Goal: Check status: Check status

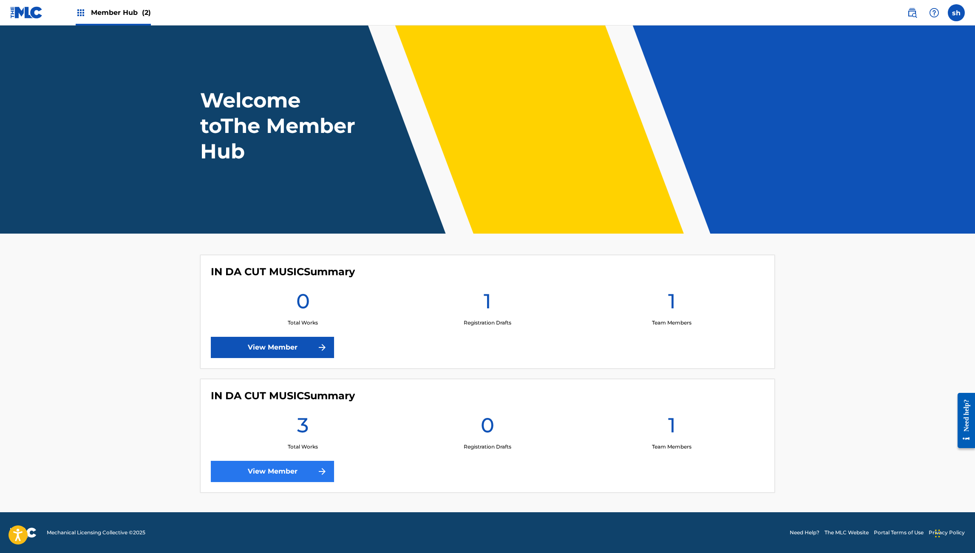
click at [267, 469] on link "View Member" at bounding box center [272, 471] width 123 height 21
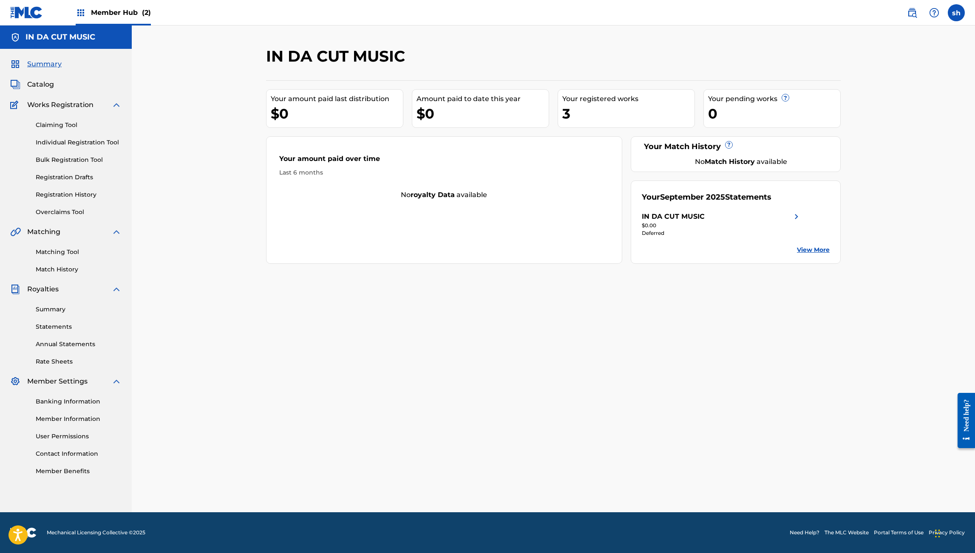
click at [602, 98] on div "Your registered works" at bounding box center [628, 99] width 132 height 10
click at [576, 109] on div "3" at bounding box center [628, 113] width 132 height 19
click at [51, 193] on link "Registration History" at bounding box center [79, 194] width 86 height 9
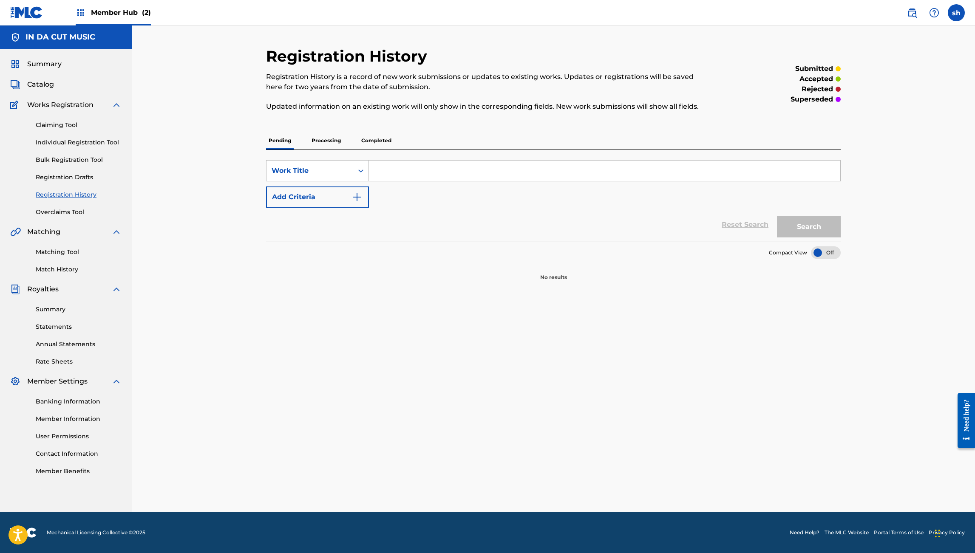
click at [329, 142] on p "Processing" at bounding box center [326, 141] width 34 height 18
click at [377, 141] on p "Completed" at bounding box center [376, 141] width 35 height 18
click at [46, 37] on h5 "IN DA CUT MUSIC" at bounding box center [61, 37] width 70 height 10
click at [100, 15] on span "Member Hub (2)" at bounding box center [121, 13] width 60 height 10
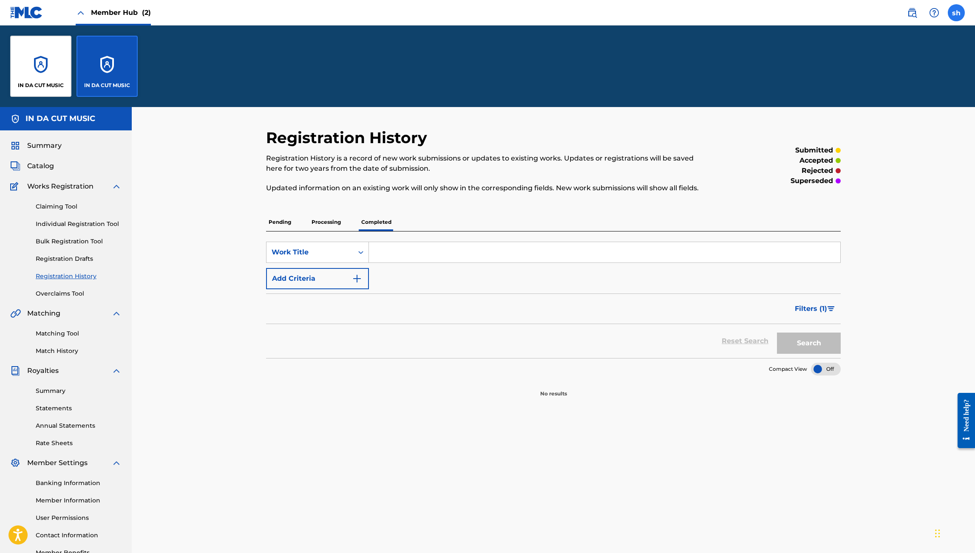
click at [956, 16] on label at bounding box center [956, 12] width 17 height 17
click at [956, 13] on input "[PERSON_NAME] [EMAIL_ADDRESS][DOMAIN_NAME] Notification Preferences Profile Log…" at bounding box center [956, 13] width 0 height 0
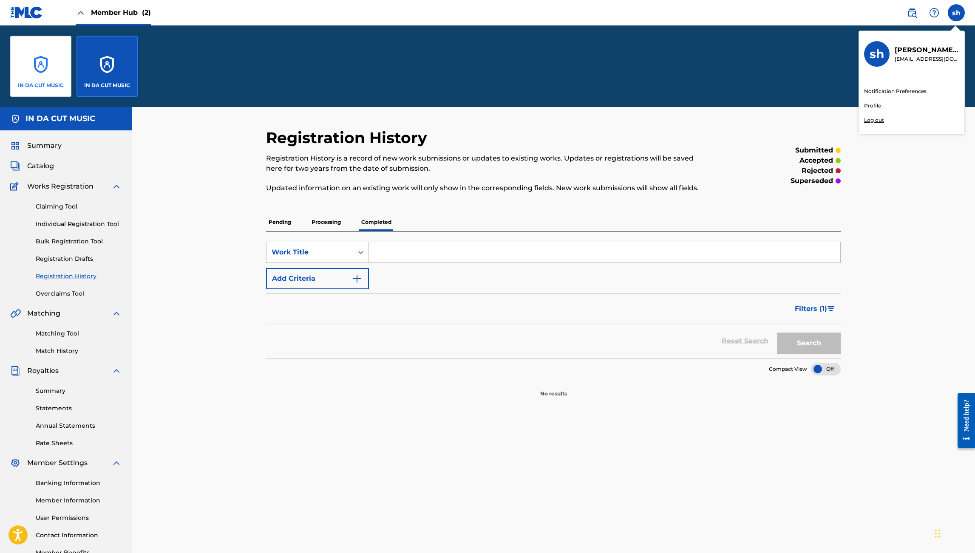
click at [68, 63] on div "IN DA CUT MUSIC" at bounding box center [40, 66] width 61 height 61
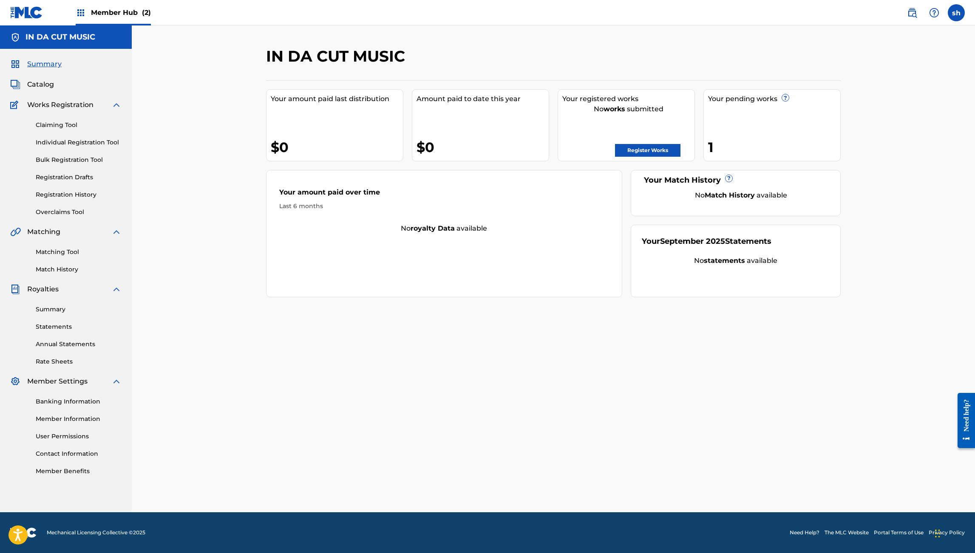
click at [329, 141] on div "$0" at bounding box center [337, 147] width 132 height 19
click at [468, 144] on div "$0" at bounding box center [483, 147] width 132 height 19
click at [590, 148] on div "Register Works" at bounding box center [628, 148] width 132 height 17
click at [41, 86] on span "Catalog" at bounding box center [40, 84] width 27 height 10
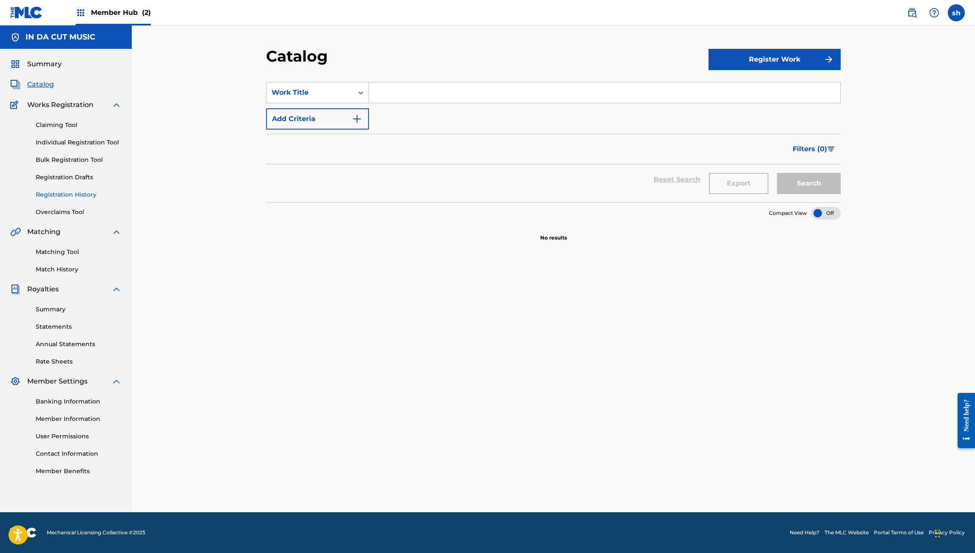
click at [57, 191] on link "Registration History" at bounding box center [79, 194] width 86 height 9
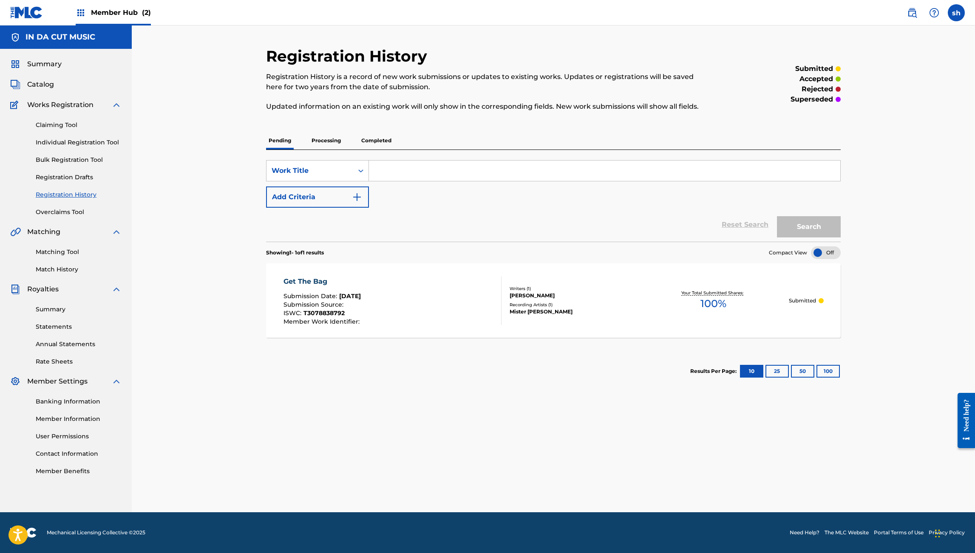
click at [360, 288] on div "Get The Bag Submission Date : [DATE] Submission Source : ISWC : T3078838792 Mem…" at bounding box center [322, 301] width 78 height 48
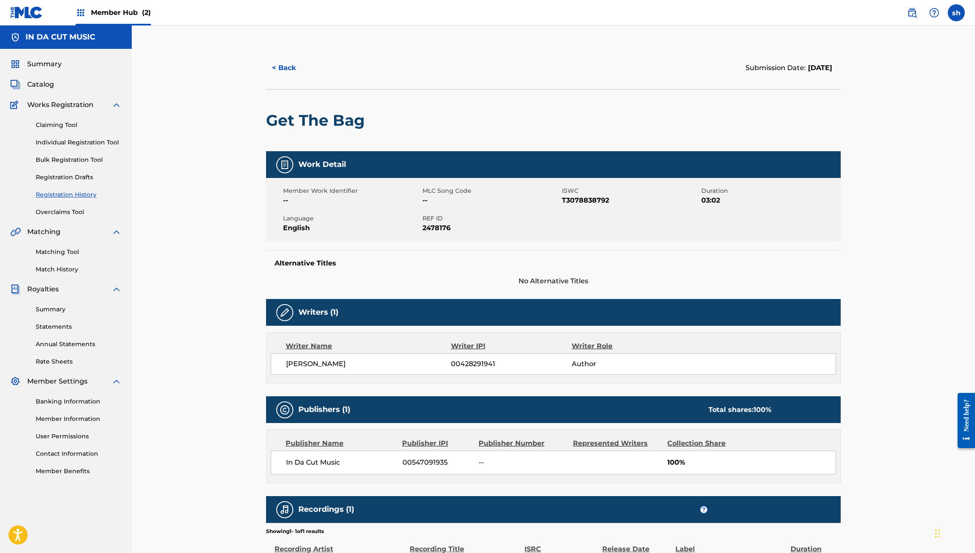
scroll to position [99, 0]
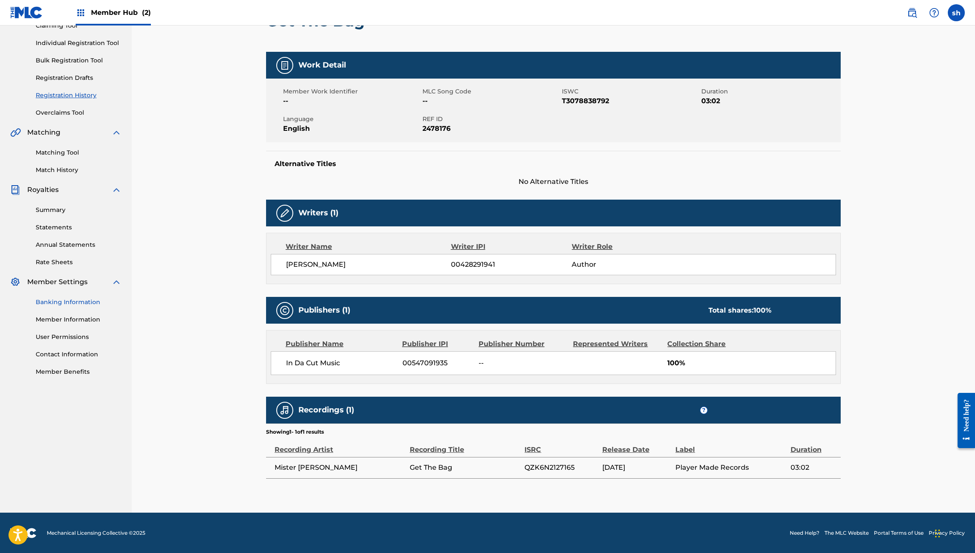
click at [55, 302] on link "Banking Information" at bounding box center [79, 302] width 86 height 9
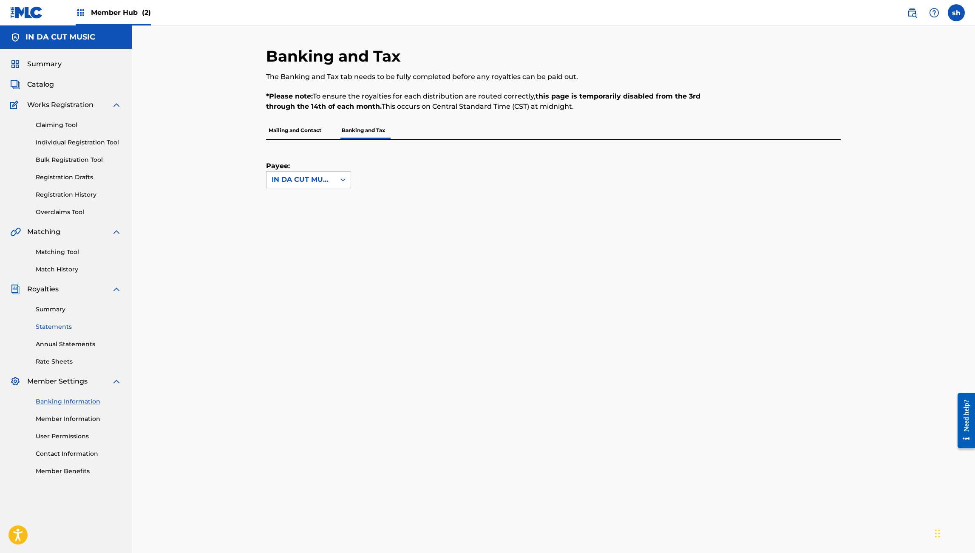
click at [54, 326] on link "Statements" at bounding box center [79, 327] width 86 height 9
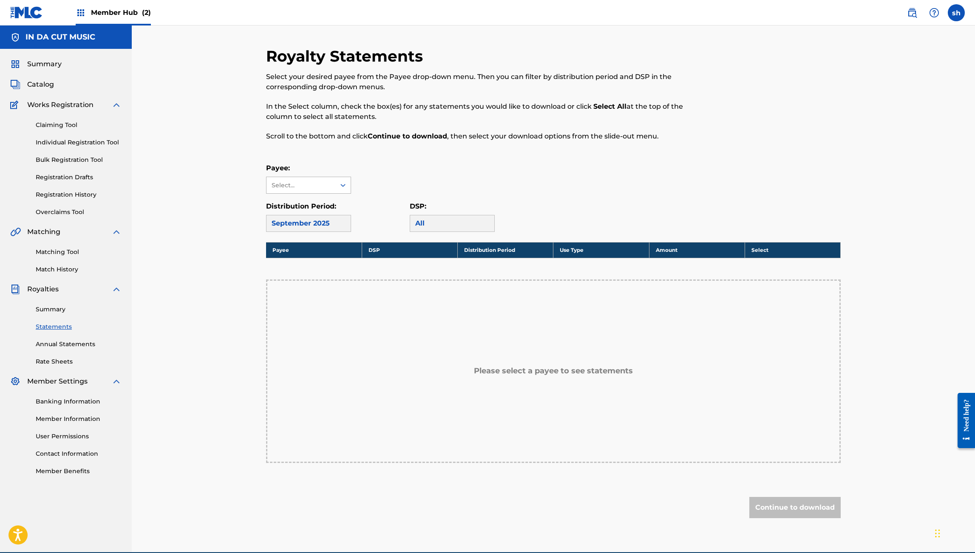
click at [344, 190] on div at bounding box center [342, 185] width 15 height 15
click at [55, 306] on link "Summary" at bounding box center [79, 309] width 86 height 9
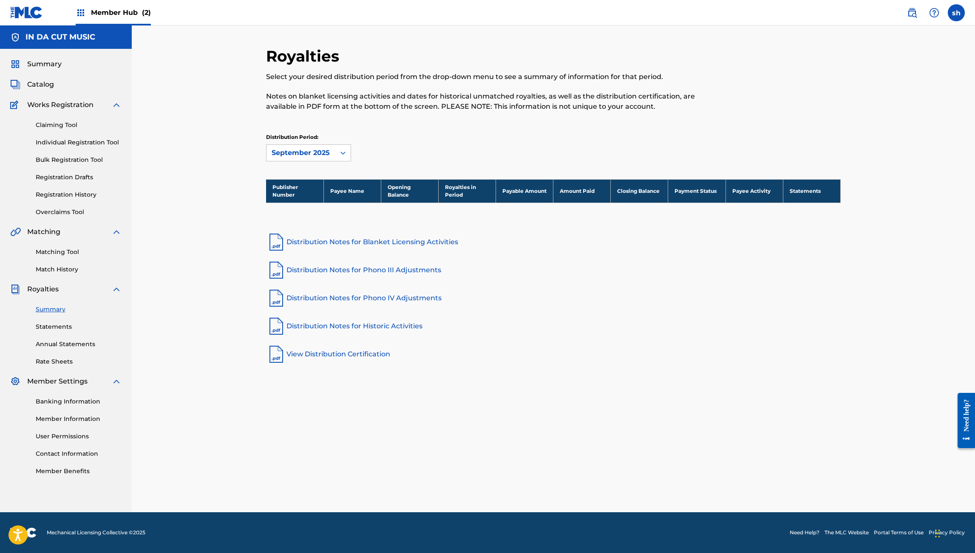
click at [309, 356] on link "View Distribution Certification" at bounding box center [553, 354] width 575 height 20
click at [316, 147] on div "September 2025" at bounding box center [300, 153] width 69 height 16
click at [308, 193] on div "[DATE]" at bounding box center [308, 193] width 84 height 21
click at [346, 191] on th "Payee Name" at bounding box center [351, 190] width 57 height 23
click at [65, 195] on link "Registration History" at bounding box center [79, 194] width 86 height 9
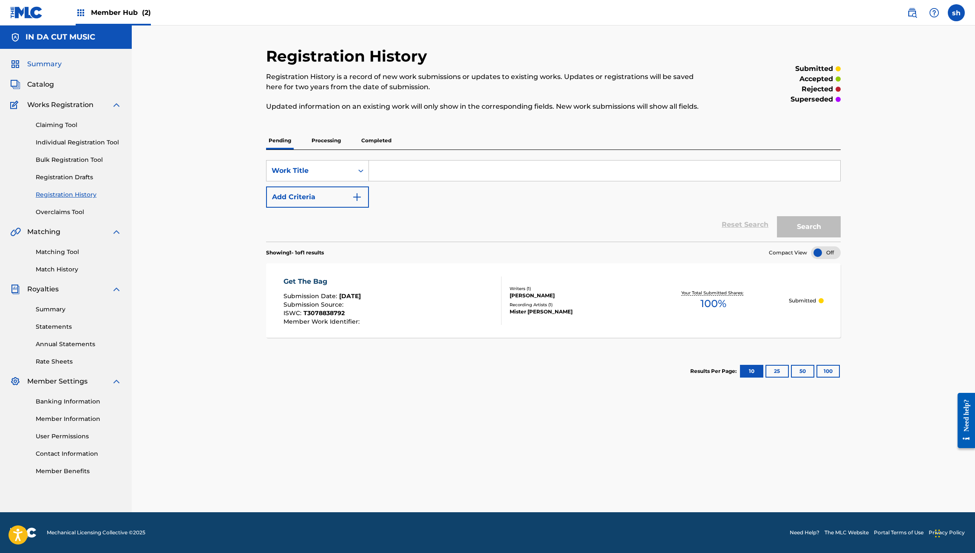
click at [52, 63] on span "Summary" at bounding box center [44, 64] width 34 height 10
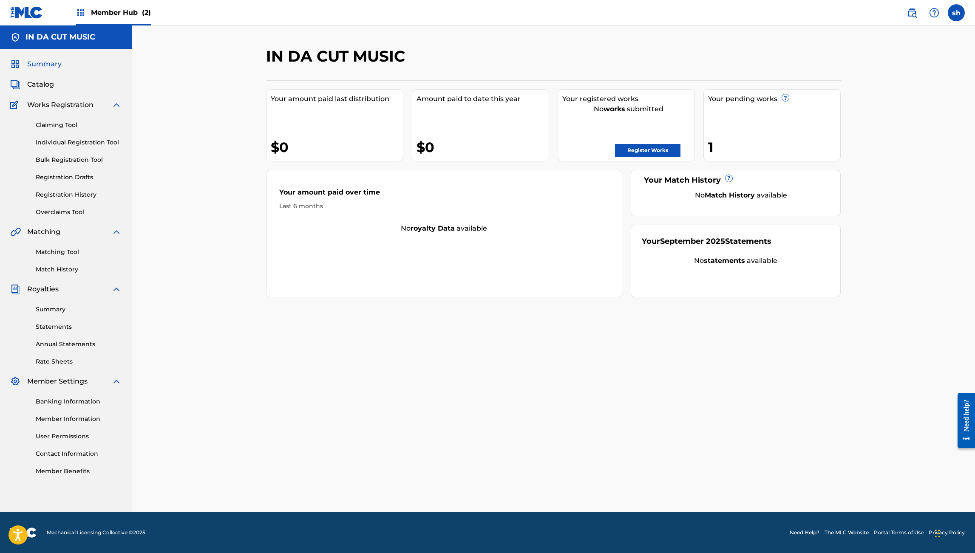
click at [77, 14] on img at bounding box center [81, 13] width 10 height 10
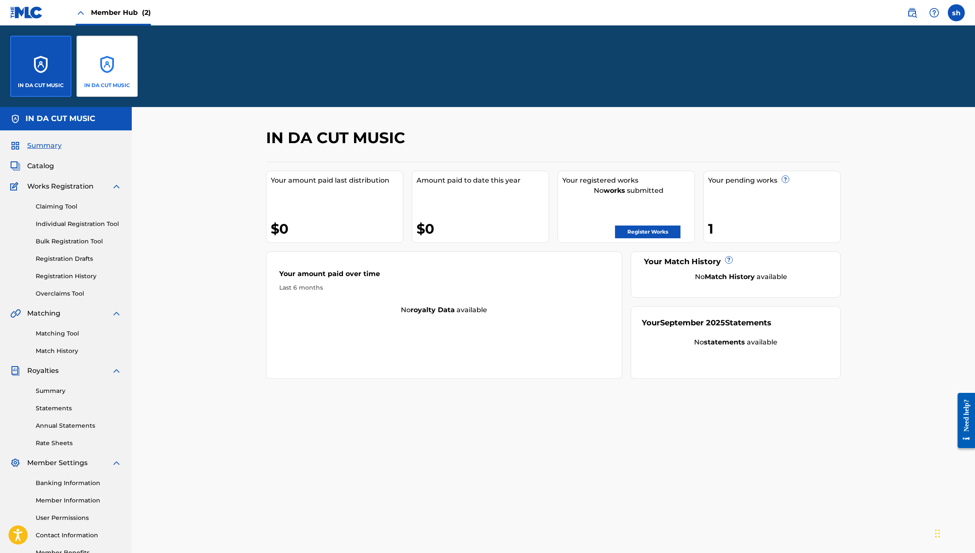
click at [102, 77] on div "IN DA CUT MUSIC" at bounding box center [107, 66] width 61 height 61
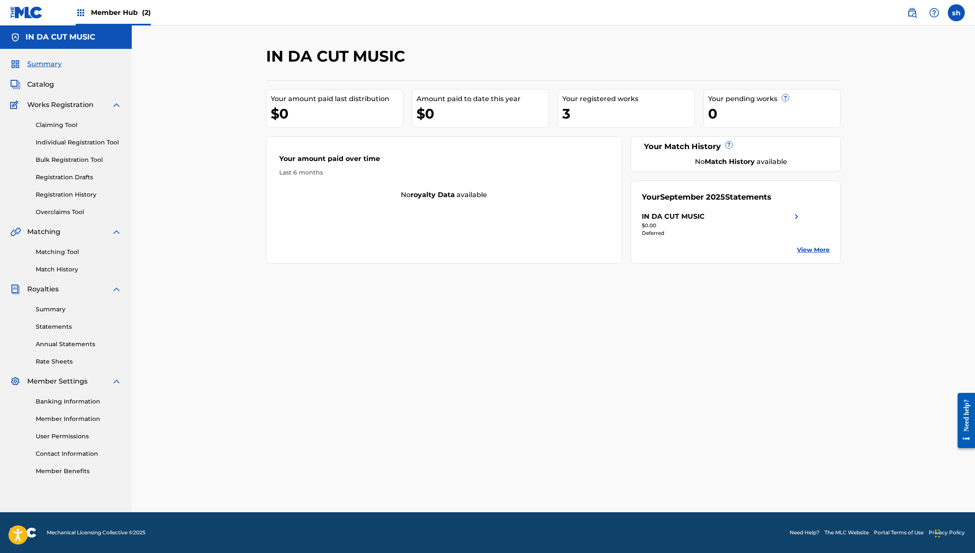
click at [592, 103] on div "Your registered works" at bounding box center [628, 99] width 132 height 10
click at [571, 109] on div "3" at bounding box center [628, 113] width 132 height 19
click at [77, 194] on link "Registration History" at bounding box center [79, 194] width 86 height 9
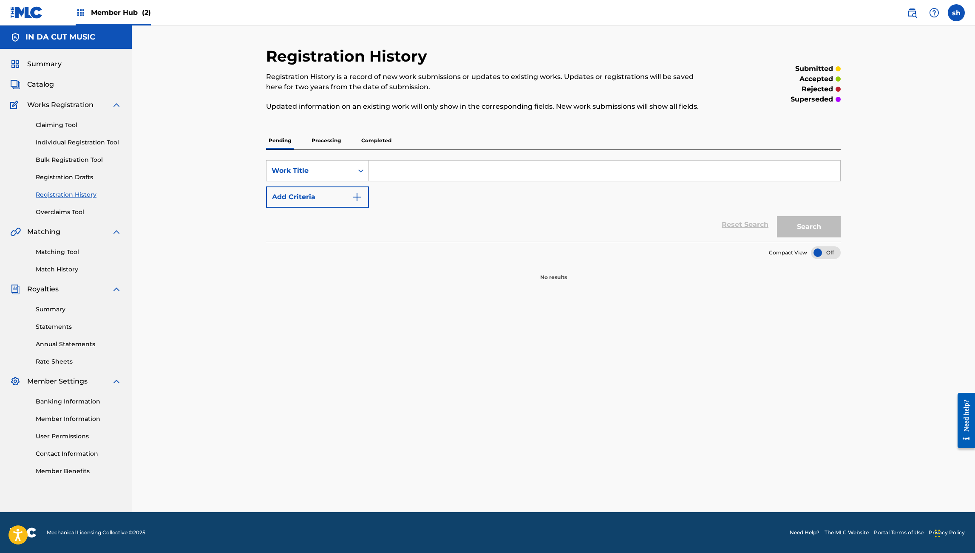
click at [319, 144] on p "Processing" at bounding box center [326, 141] width 34 height 18
click at [373, 139] on p "Completed" at bounding box center [376, 141] width 35 height 18
click at [65, 311] on link "Summary" at bounding box center [79, 309] width 86 height 9
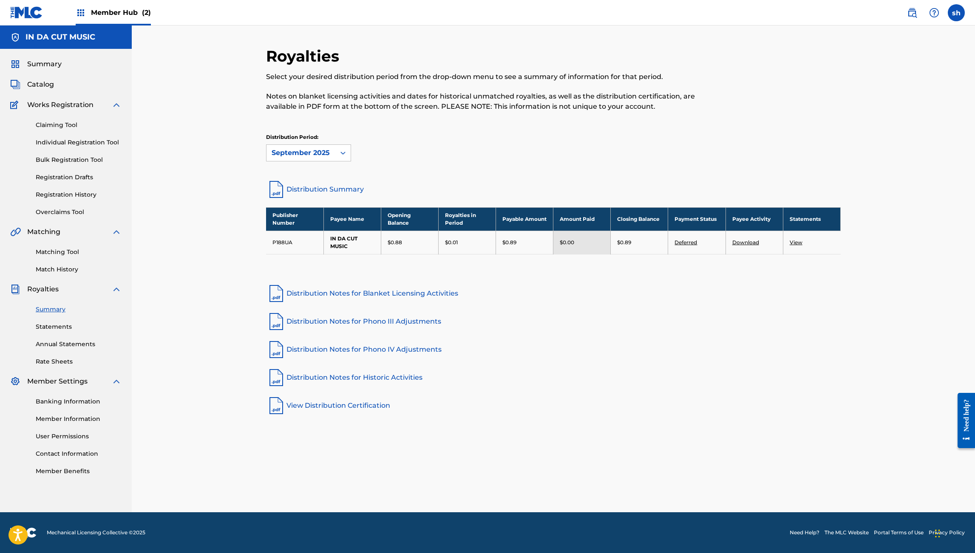
click at [692, 243] on link "Deferred" at bounding box center [685, 242] width 23 height 6
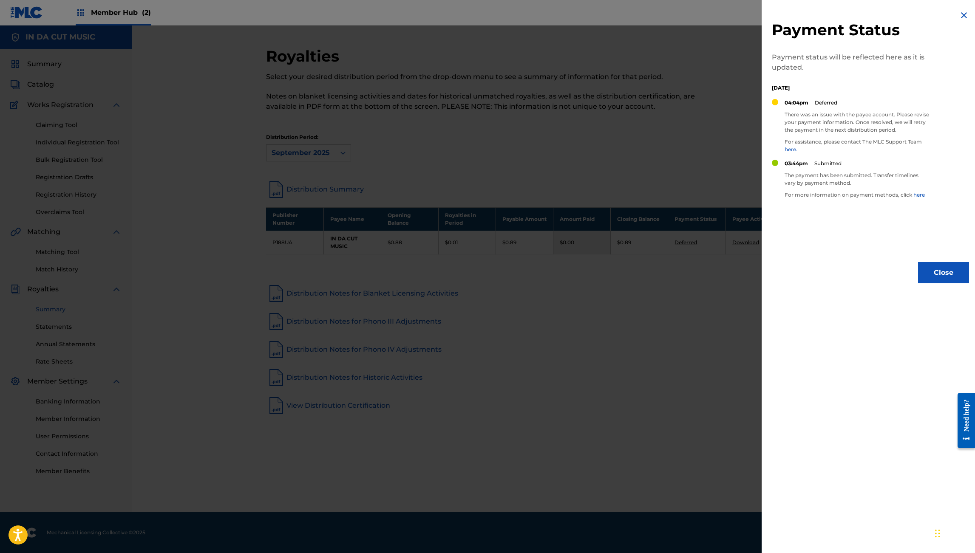
click at [692, 243] on div at bounding box center [487, 302] width 975 height 553
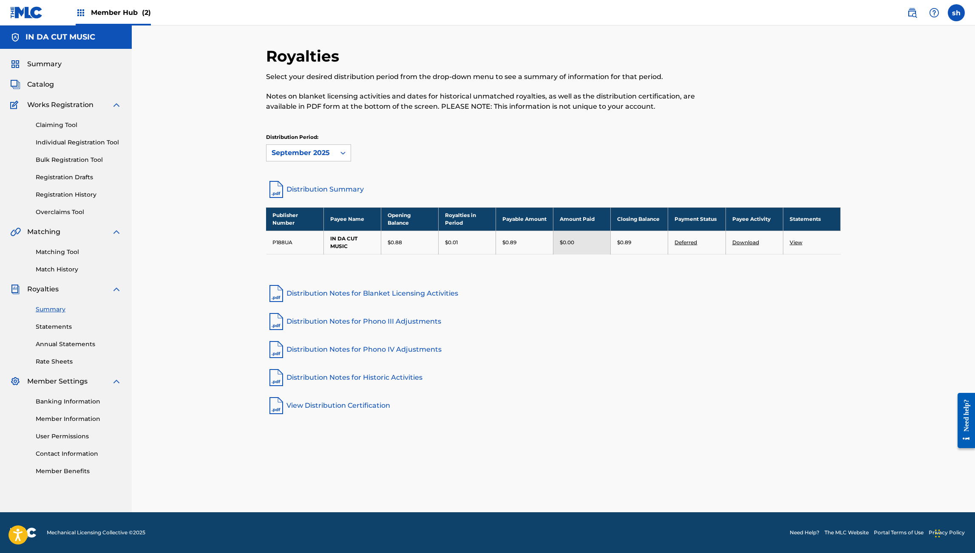
click at [692, 243] on link "Deferred" at bounding box center [685, 242] width 23 height 6
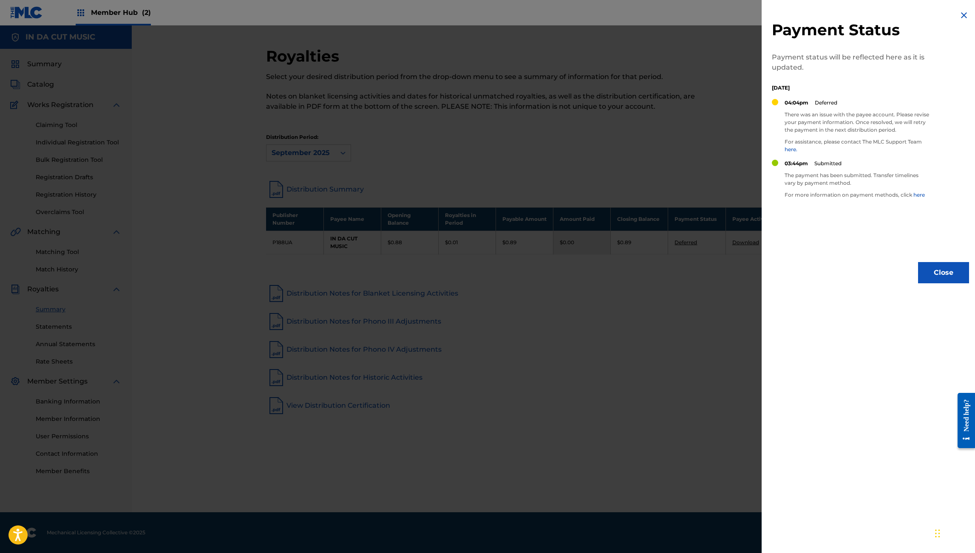
click at [692, 243] on div at bounding box center [487, 302] width 975 height 553
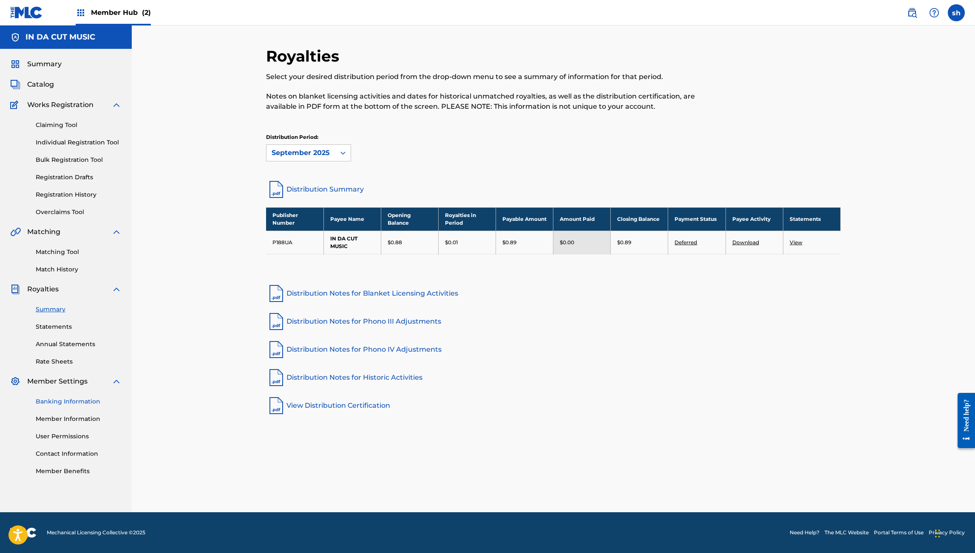
click at [55, 402] on link "Banking Information" at bounding box center [79, 401] width 86 height 9
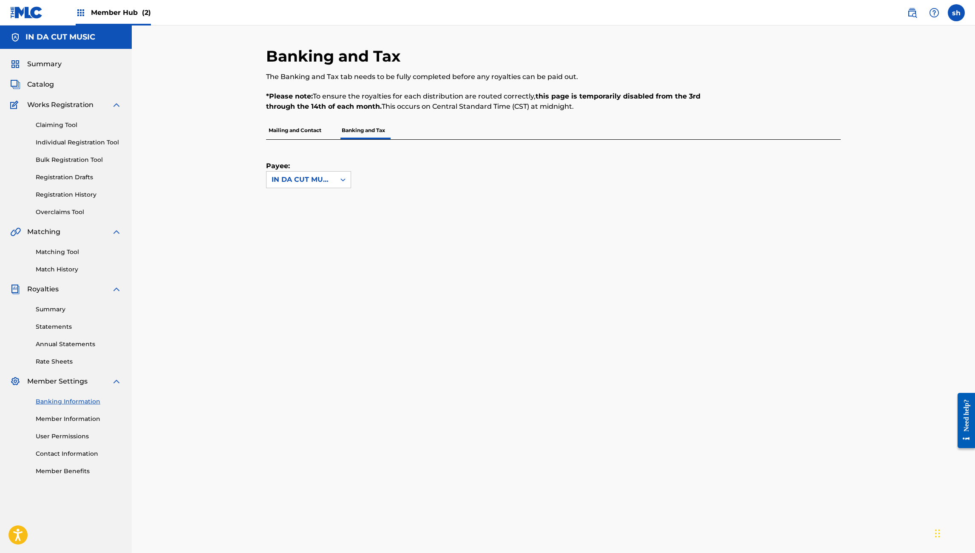
click at [297, 130] on p "Mailing and Contact" at bounding box center [295, 131] width 58 height 18
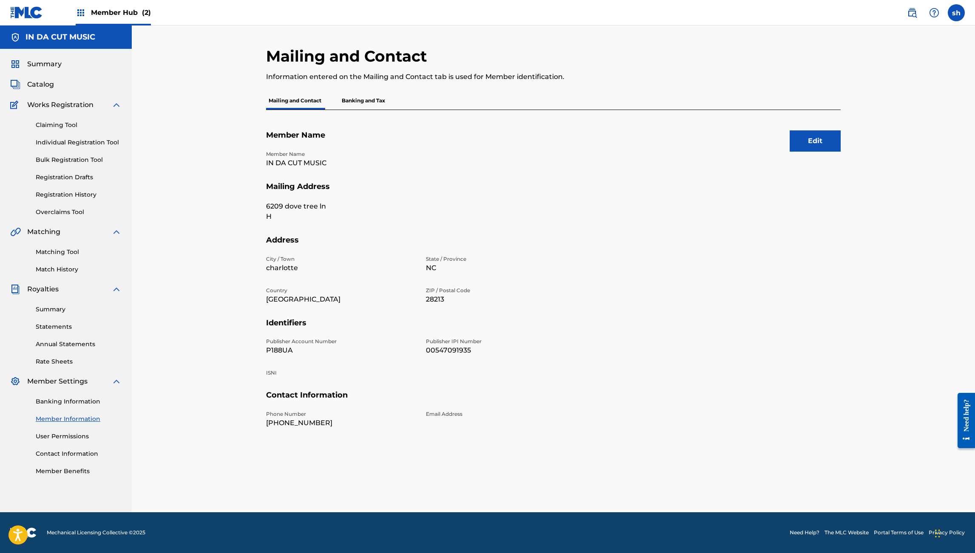
click at [349, 105] on p "Banking and Tax" at bounding box center [363, 101] width 48 height 18
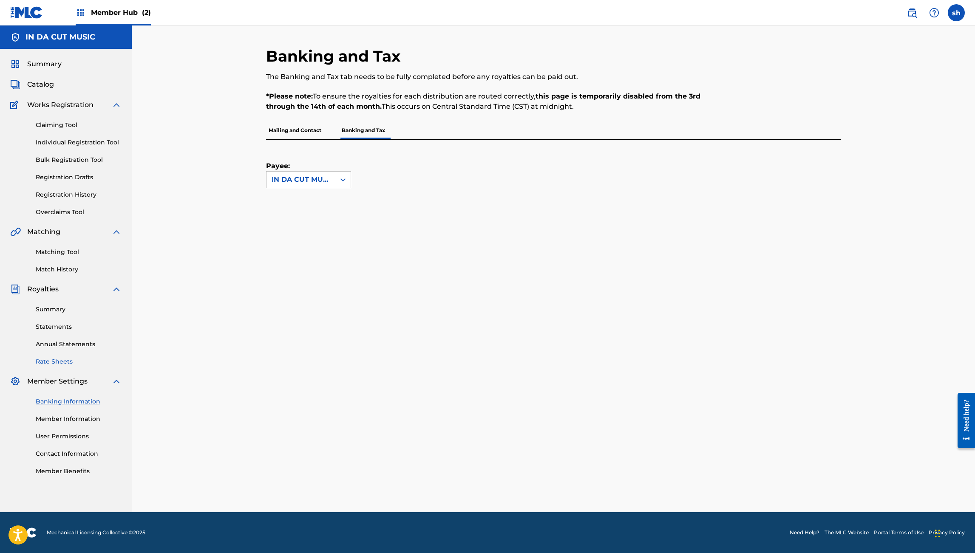
click at [58, 364] on link "Rate Sheets" at bounding box center [79, 361] width 86 height 9
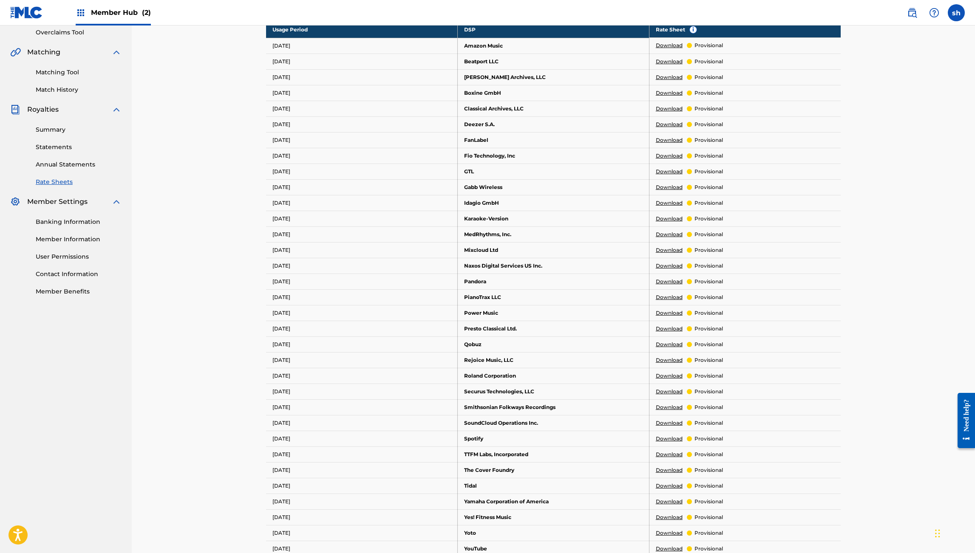
scroll to position [193, 0]
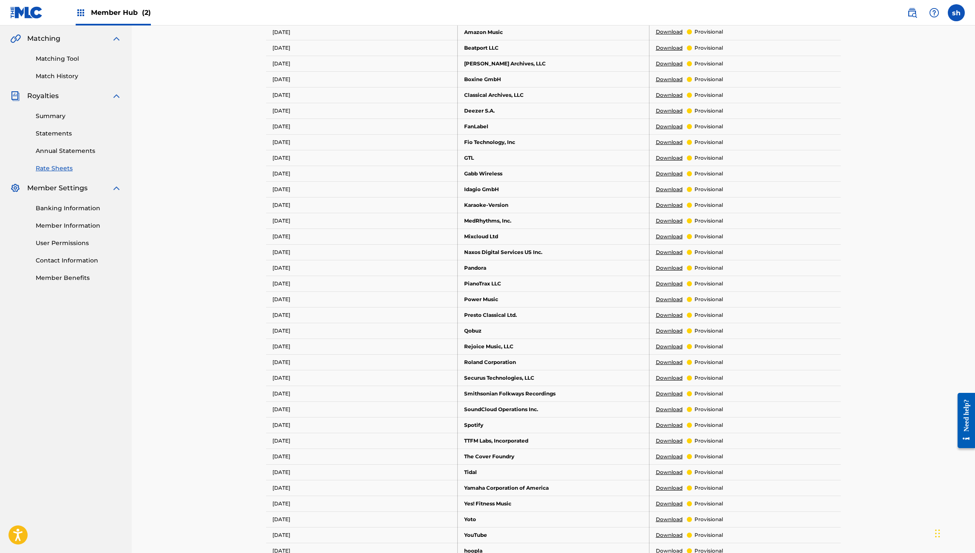
click at [671, 426] on link "Download" at bounding box center [669, 426] width 27 height 8
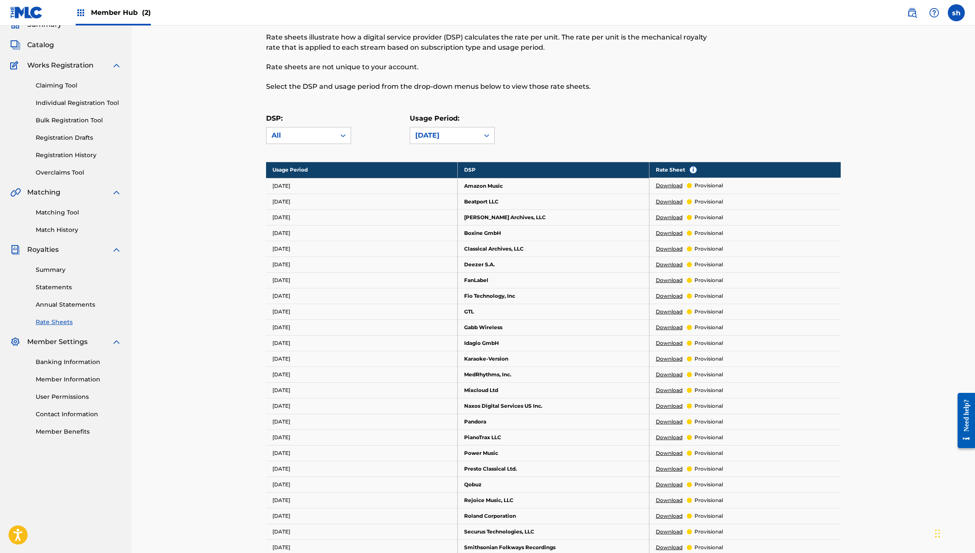
scroll to position [0, 0]
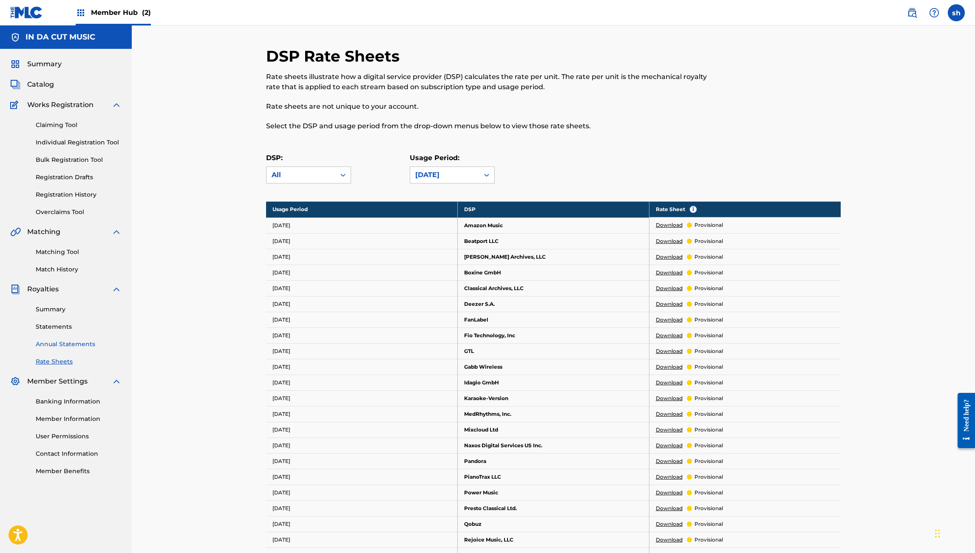
click at [48, 343] on link "Annual Statements" at bounding box center [79, 344] width 86 height 9
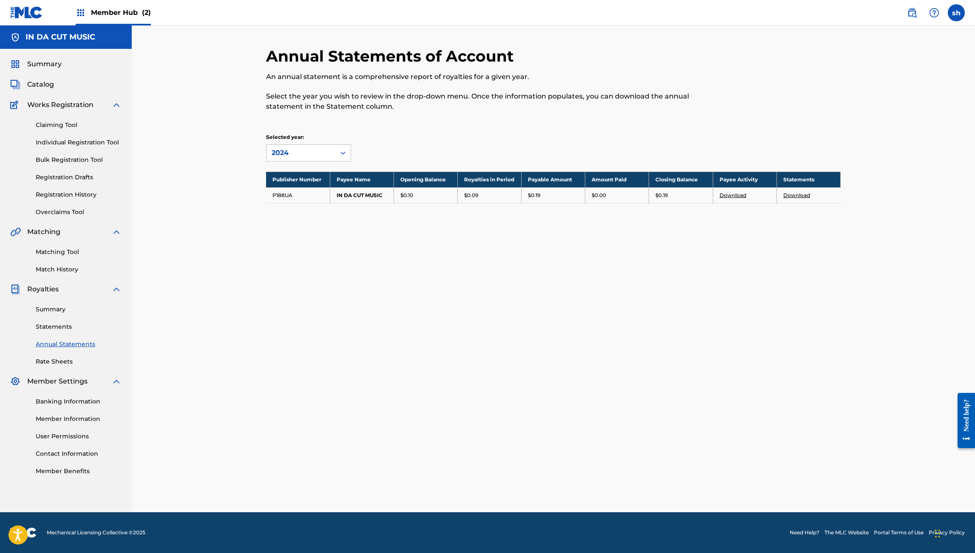
click at [733, 196] on link "Download" at bounding box center [733, 195] width 27 height 6
click at [288, 152] on div "2024" at bounding box center [301, 153] width 59 height 10
click at [288, 191] on div "2023" at bounding box center [308, 193] width 84 height 21
click at [324, 154] on div "2023" at bounding box center [301, 153] width 59 height 10
click at [316, 213] on div "2022" at bounding box center [308, 214] width 84 height 21
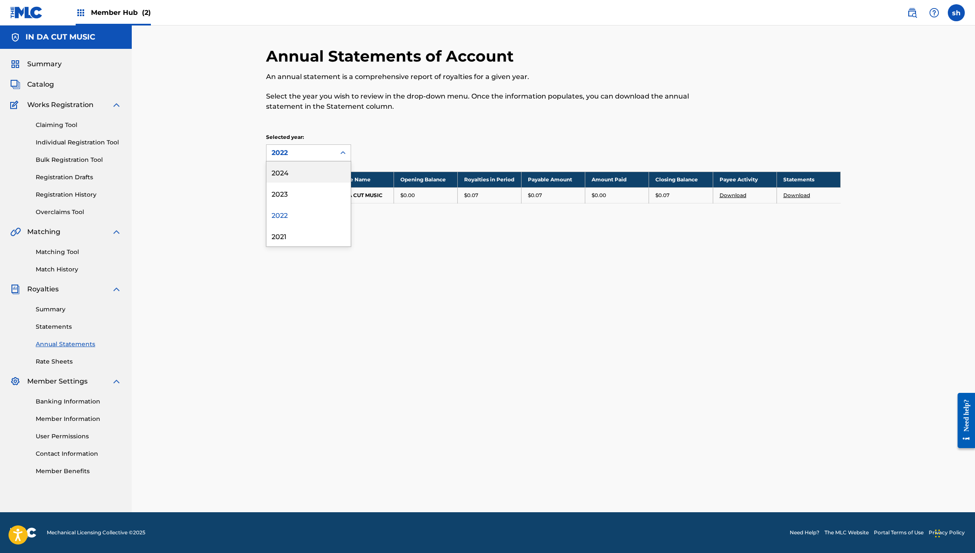
click at [326, 148] on div "2022" at bounding box center [301, 153] width 59 height 10
click at [326, 234] on div "2021" at bounding box center [308, 235] width 84 height 21
click at [312, 148] on div "2021" at bounding box center [301, 153] width 59 height 10
click at [314, 167] on div "2024" at bounding box center [308, 172] width 84 height 21
click at [77, 195] on link "Registration History" at bounding box center [79, 194] width 86 height 9
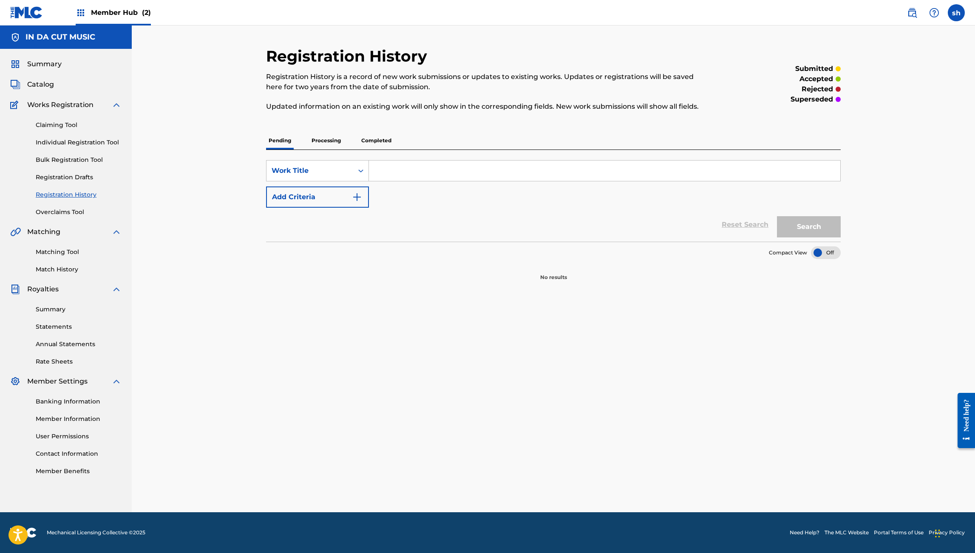
click at [327, 142] on p "Processing" at bounding box center [326, 141] width 34 height 18
click at [373, 141] on p "Completed" at bounding box center [376, 141] width 35 height 18
click at [357, 170] on icon "Search Form" at bounding box center [361, 171] width 9 height 9
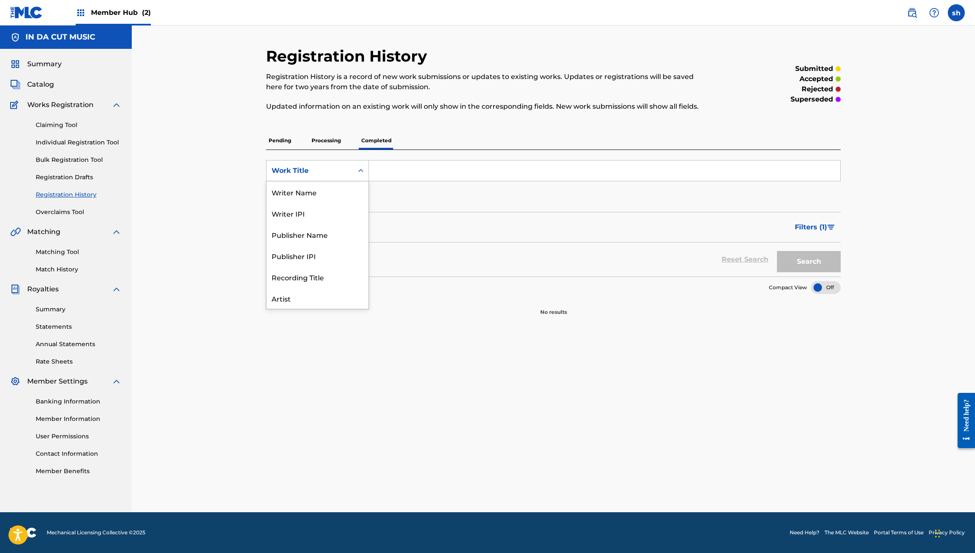
scroll to position [43, 0]
click at [344, 191] on div "Publisher Name" at bounding box center [317, 191] width 102 height 21
click at [389, 170] on input "Search Form" at bounding box center [604, 171] width 471 height 20
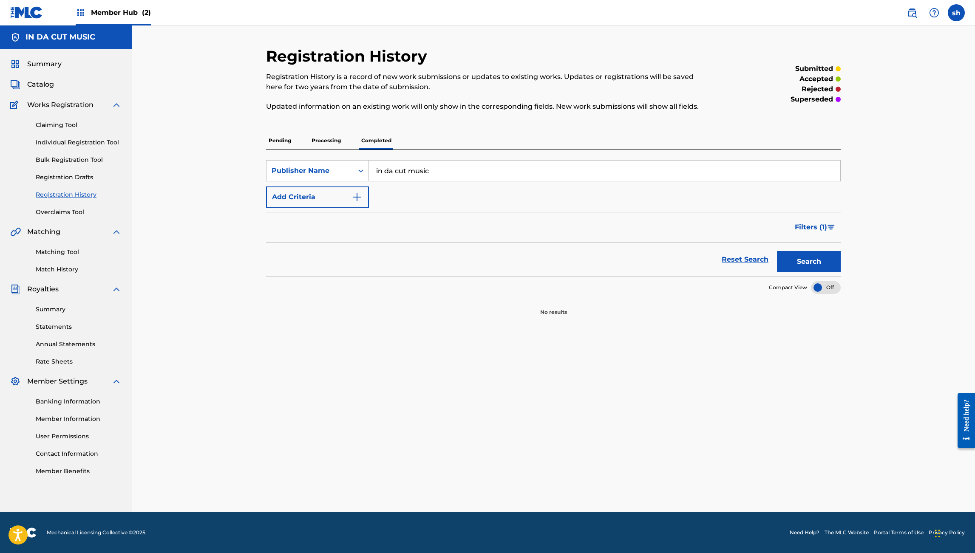
type input "in da cut music"
click at [809, 262] on button "Search" at bounding box center [809, 261] width 64 height 21
click at [43, 81] on span "Catalog" at bounding box center [40, 84] width 27 height 10
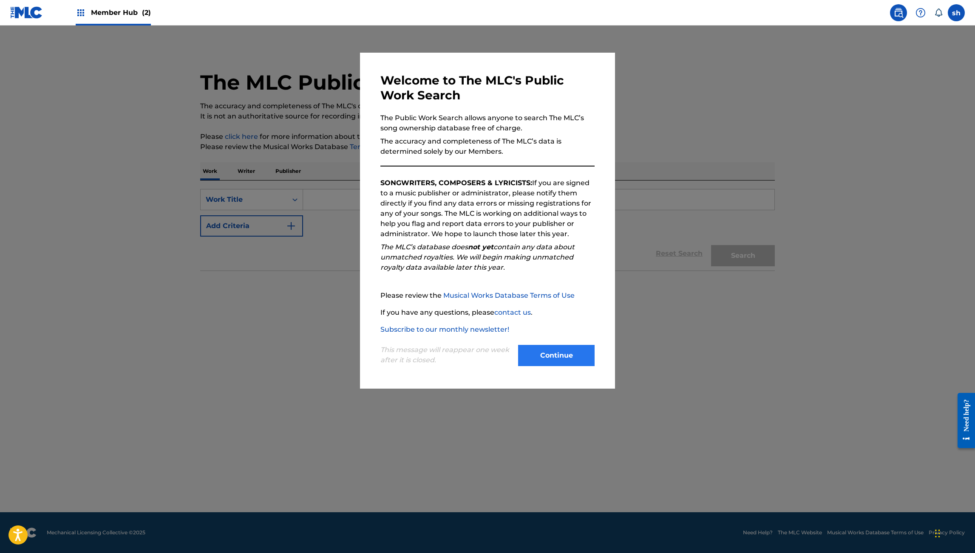
click at [551, 349] on button "Continue" at bounding box center [556, 355] width 77 height 21
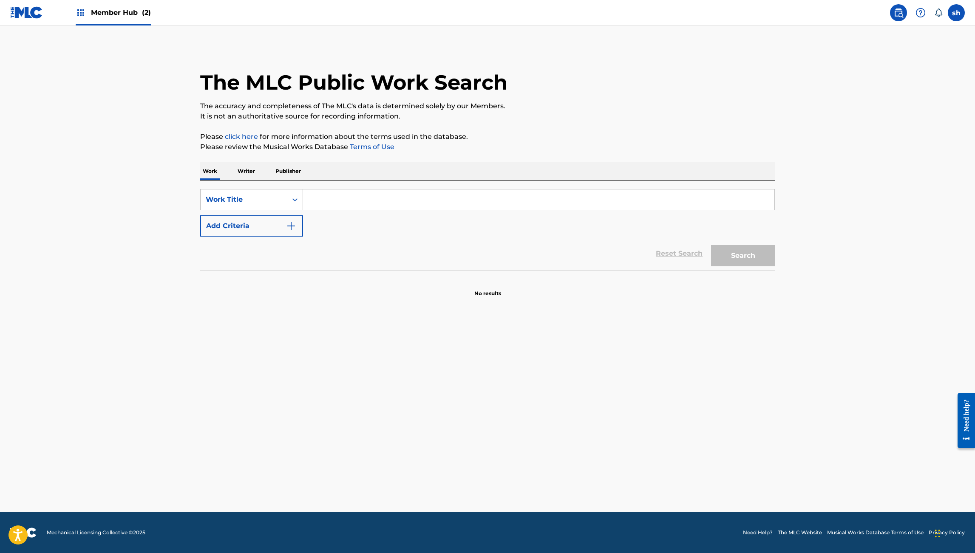
click at [411, 316] on main "The MLC Public Work Search The accuracy and completeness of The MLC's data is d…" at bounding box center [487, 269] width 975 height 487
